Goal: Task Accomplishment & Management: Manage account settings

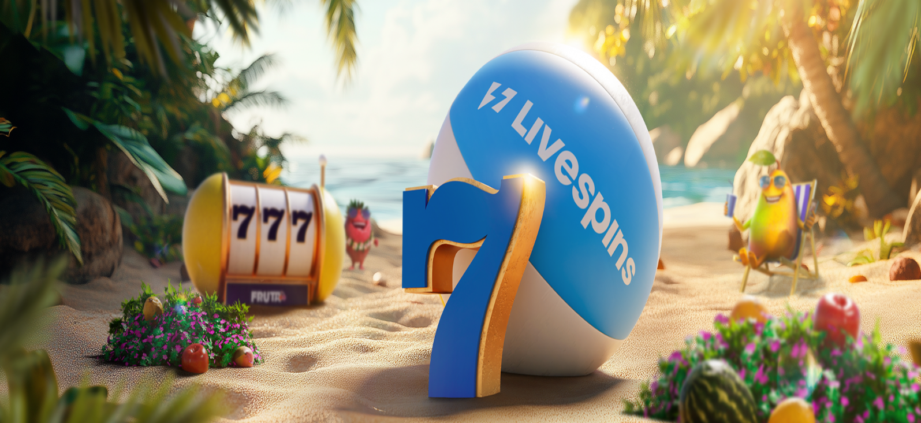
click at [88, 48] on button "Kirjaudu" at bounding box center [80, 42] width 38 height 12
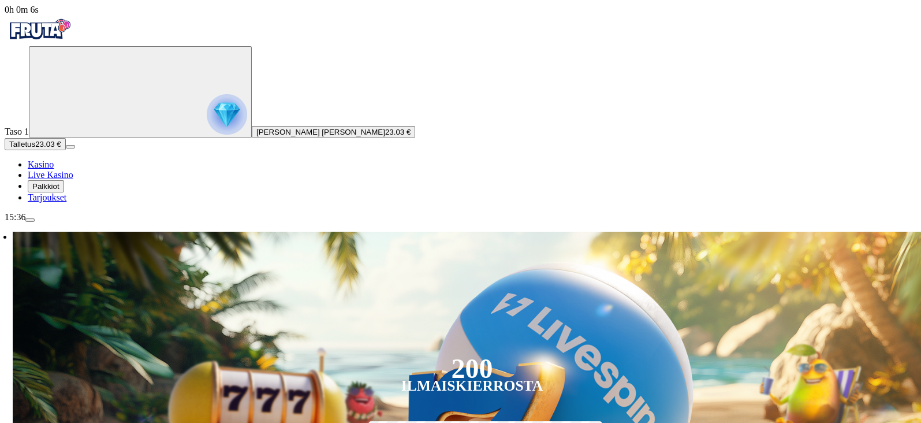
click at [59, 190] on span "Palkkiot" at bounding box center [45, 186] width 27 height 9
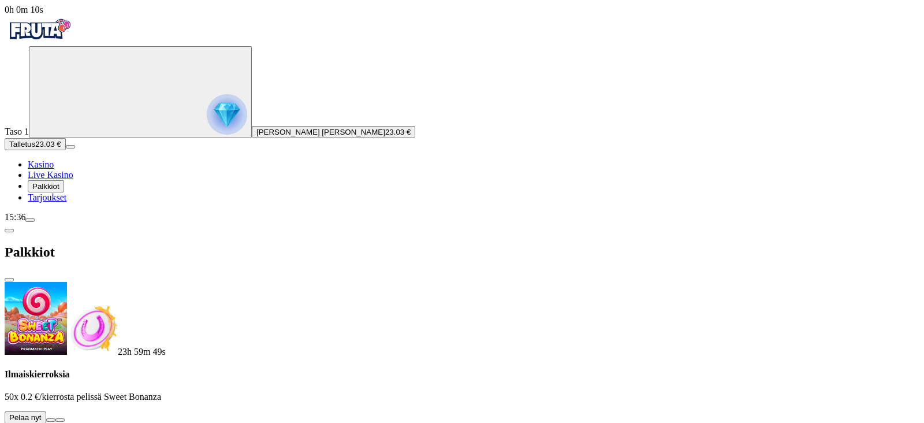
click at [55, 418] on button at bounding box center [50, 419] width 9 height 3
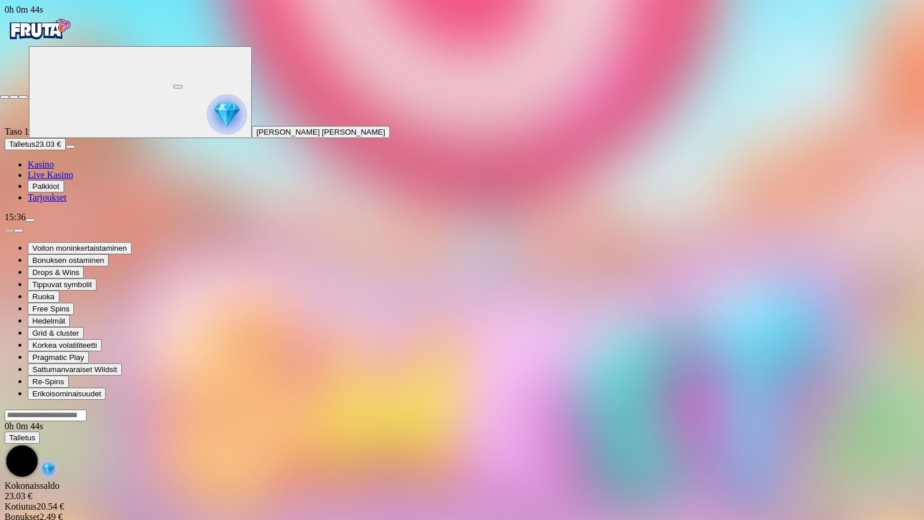
click at [18, 95] on button "button" at bounding box center [22, 96] width 9 height 3
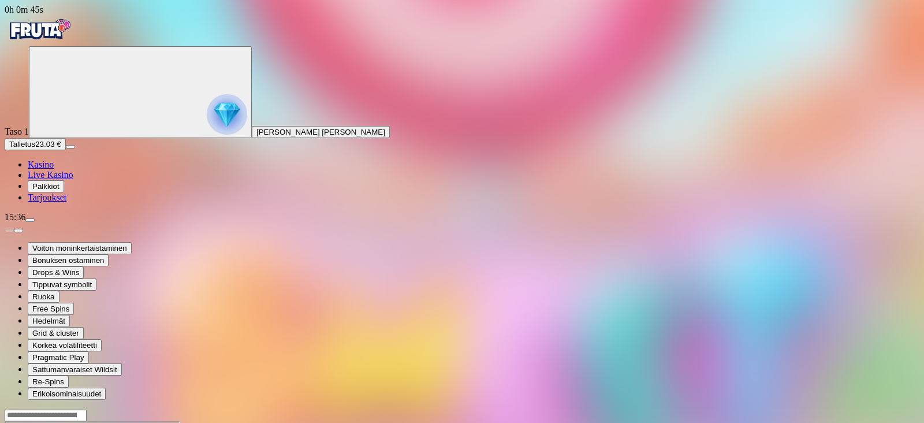
click at [62, 202] on span "Tarjoukset" at bounding box center [47, 197] width 39 height 10
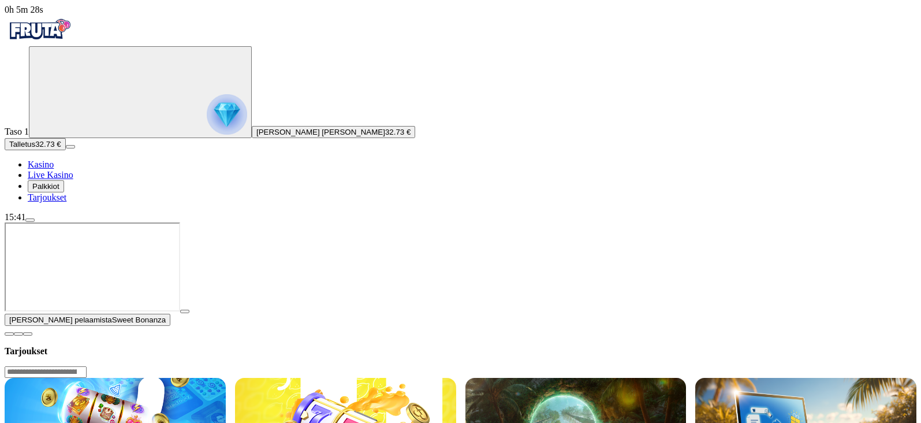
click at [207, 134] on img "Primary" at bounding box center [227, 114] width 40 height 40
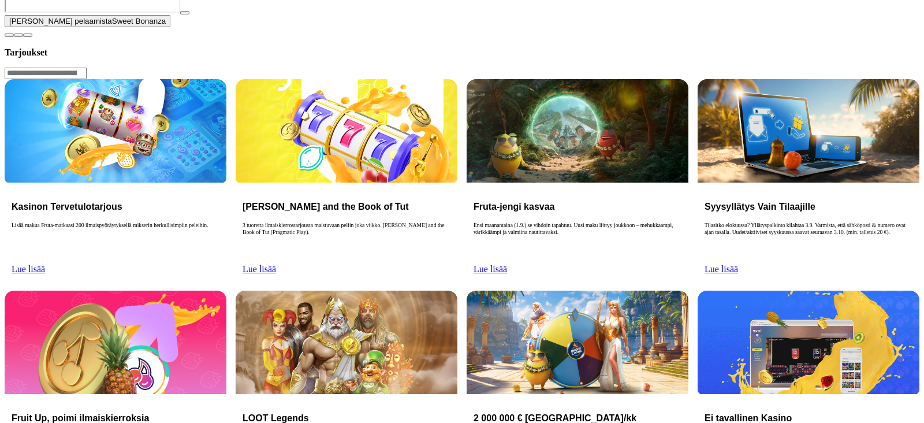
type input "**"
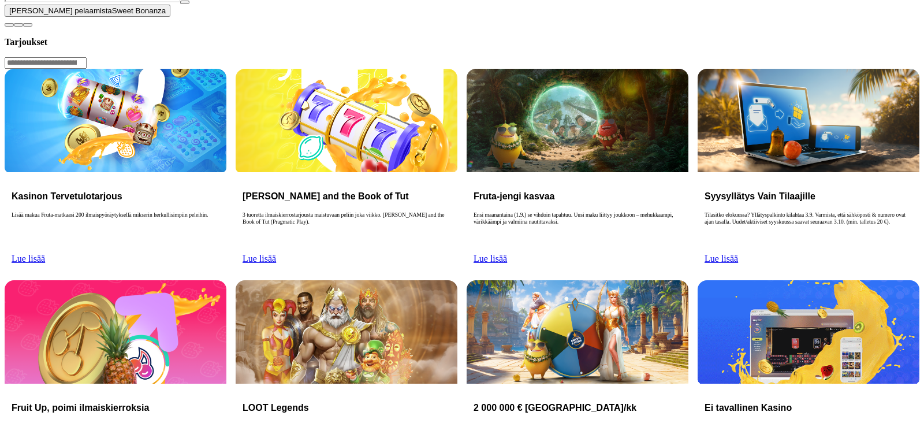
type input "*****"
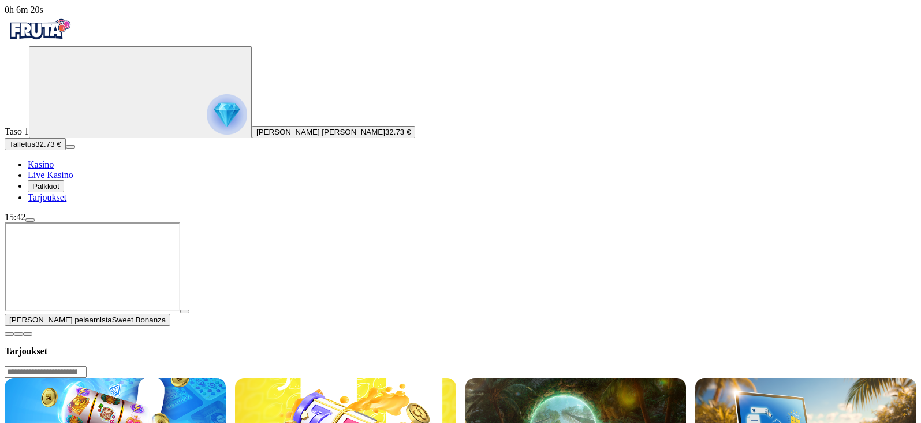
click at [9, 334] on span "close icon" at bounding box center [9, 334] width 0 height 0
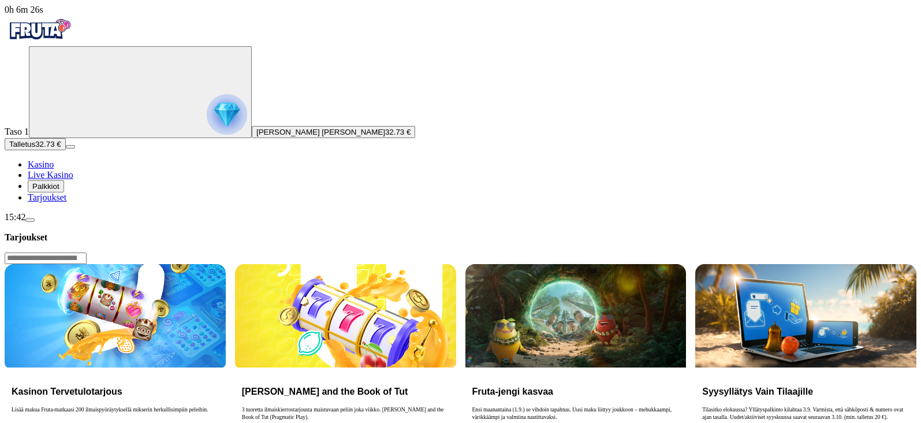
click at [59, 190] on span "Palkkiot" at bounding box center [45, 186] width 27 height 9
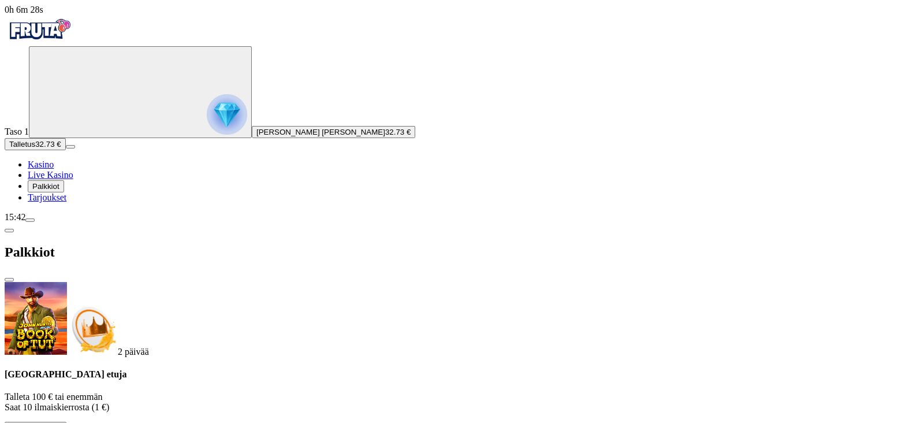
click at [256, 136] on span "[PERSON_NAME] [PERSON_NAME]" at bounding box center [320, 132] width 129 height 9
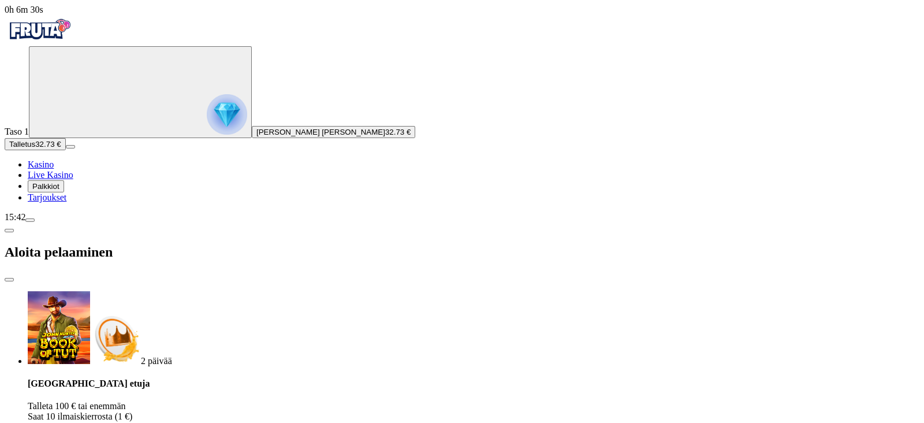
click at [252, 138] on button "[PERSON_NAME] [PERSON_NAME] 32.73 €" at bounding box center [333, 132] width 163 height 12
click at [385, 136] on span "32.73 €" at bounding box center [397, 132] width 25 height 9
click at [30, 220] on span "menu icon" at bounding box center [30, 220] width 0 height 0
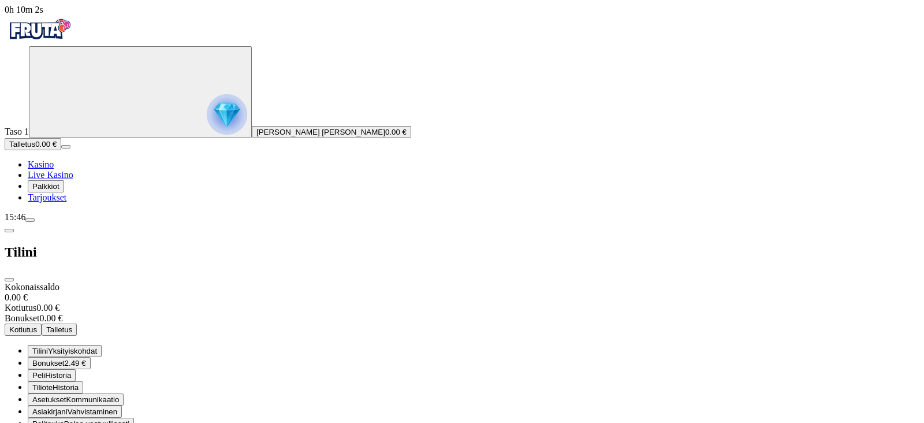
click at [9, 279] on span "close icon" at bounding box center [9, 279] width 0 height 0
